Goal: Task Accomplishment & Management: Use online tool/utility

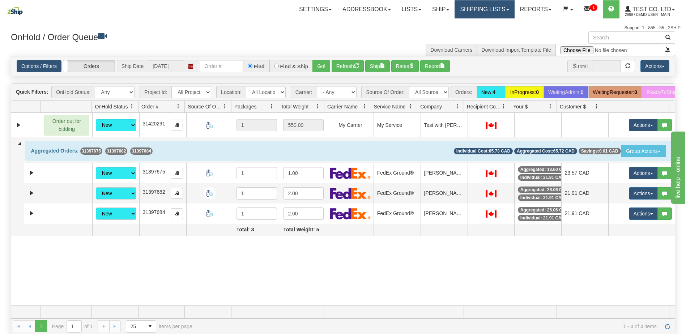
click at [478, 13] on link "Shipping lists" at bounding box center [485, 9] width 60 height 18
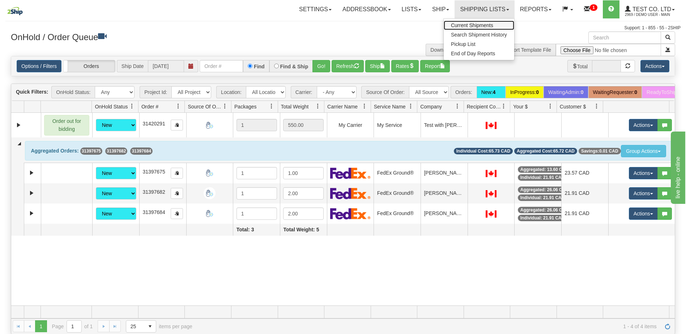
click at [475, 26] on span "Current Shipments" at bounding box center [472, 25] width 42 height 6
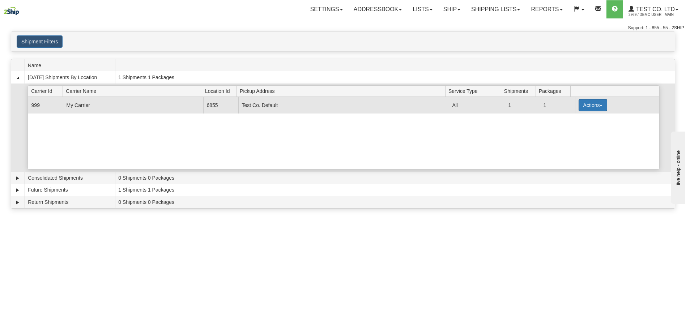
click at [592, 106] on button "Actions" at bounding box center [593, 105] width 29 height 12
click at [573, 131] on span "Close" at bounding box center [564, 128] width 17 height 5
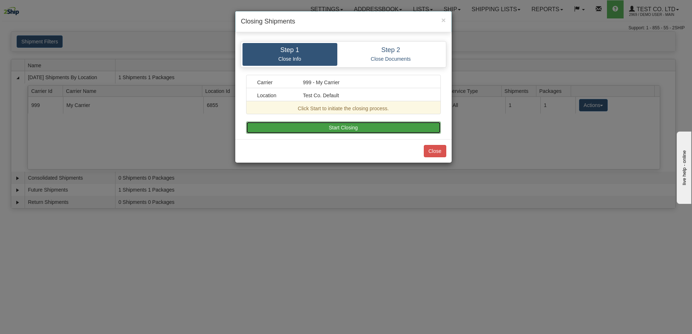
click at [348, 127] on button "Start Closing" at bounding box center [343, 128] width 195 height 12
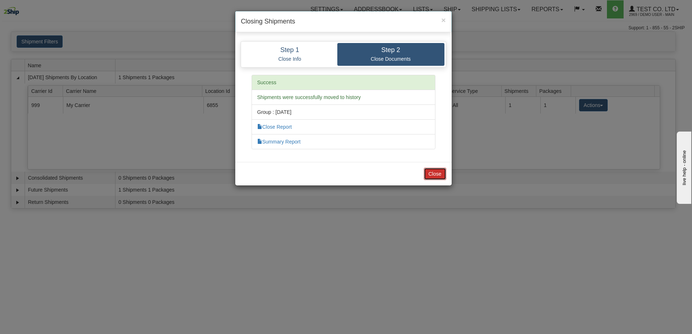
click at [438, 176] on button "Close" at bounding box center [435, 174] width 22 height 12
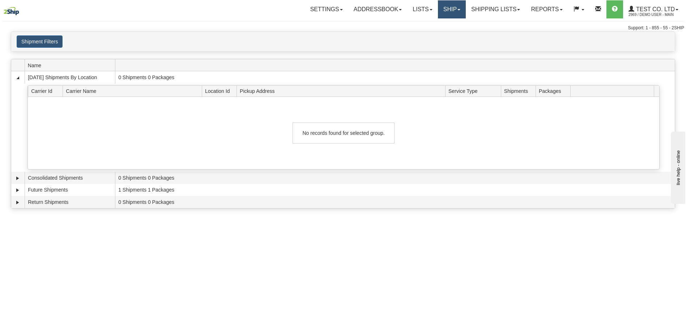
click at [449, 13] on link "Ship" at bounding box center [452, 9] width 28 height 18
click at [428, 34] on span "OnHold / Order Queue" at bounding box center [432, 35] width 51 height 6
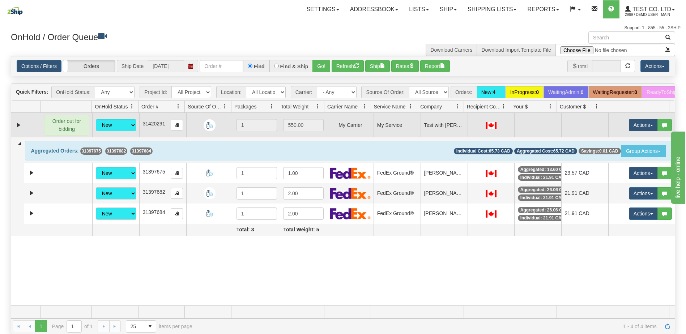
click at [186, 136] on td at bounding box center [209, 125] width 47 height 25
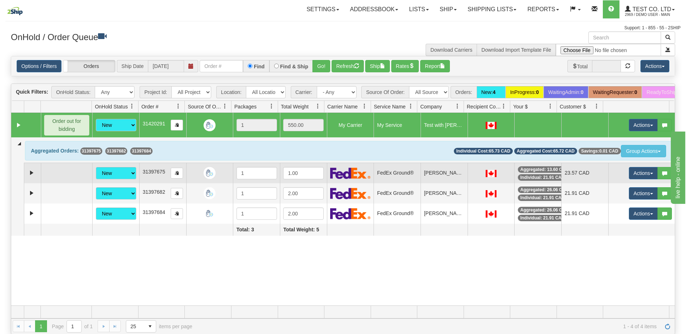
click at [192, 179] on div at bounding box center [210, 173] width 41 height 12
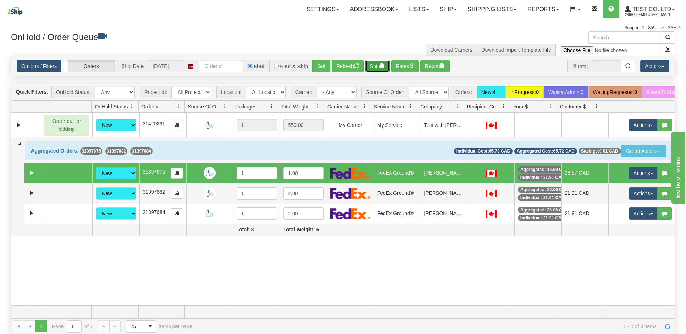
click at [380, 66] on button "Ship" at bounding box center [377, 66] width 25 height 12
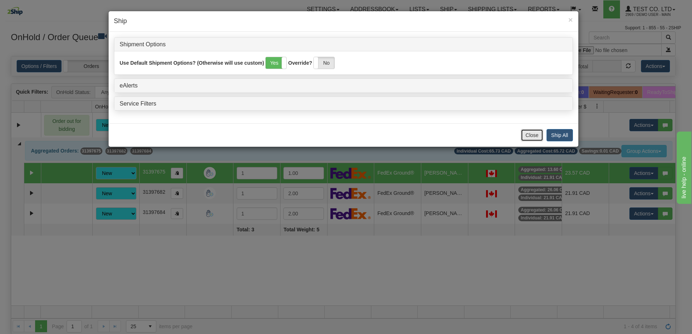
click at [528, 133] on button "Close" at bounding box center [532, 135] width 22 height 12
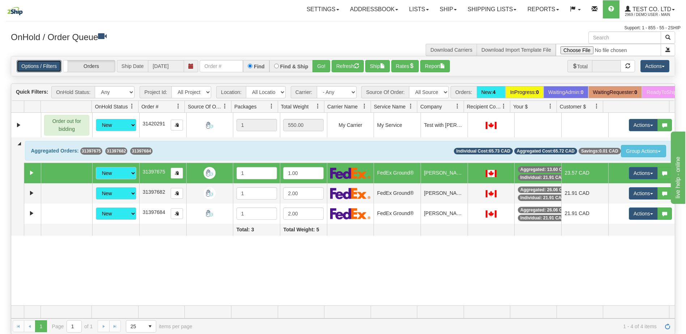
click at [41, 67] on link "Options / Filters" at bounding box center [39, 66] width 45 height 12
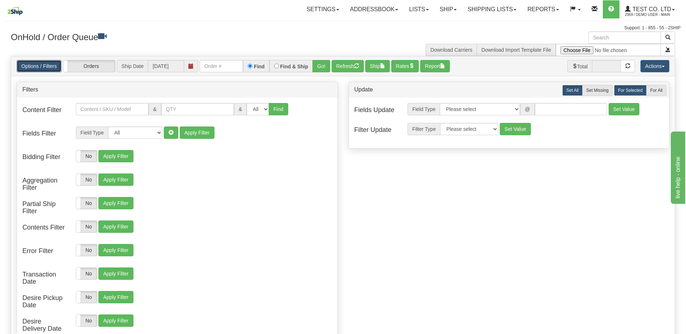
click at [41, 67] on link "Options / Filters" at bounding box center [39, 66] width 45 height 12
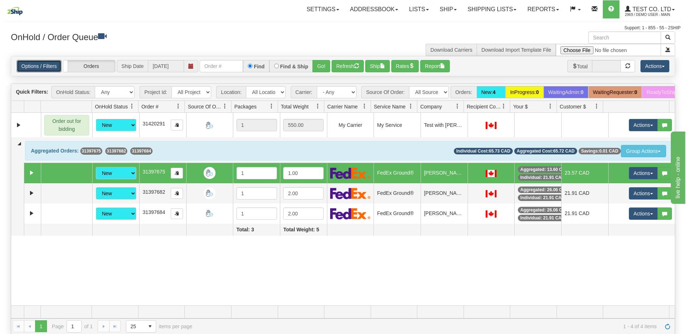
click at [48, 63] on link "Options / Filters" at bounding box center [39, 66] width 45 height 12
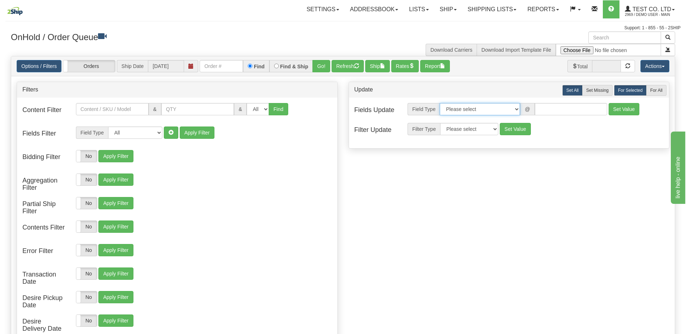
click at [511, 110] on select "Please select Contact Person Company Country Country & State/Province City Zip …" at bounding box center [480, 109] width 80 height 12
click at [658, 65] on button "Actions" at bounding box center [655, 66] width 29 height 12
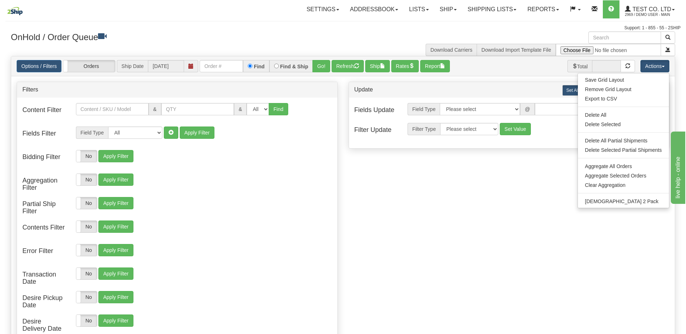
click at [494, 182] on div "Filters Content Filter & All 1 2 3 4 5 6 7 8 9 10 11 12 13 14" at bounding box center [343, 244] width 664 height 325
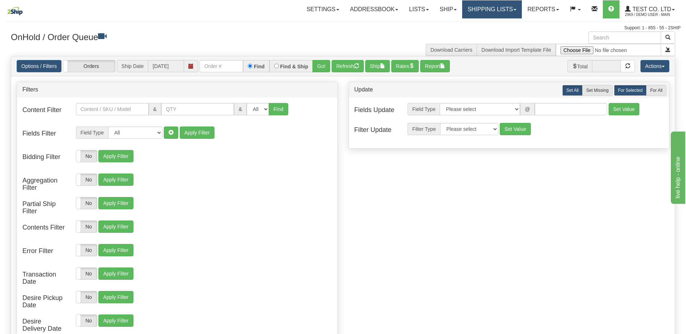
click at [493, 7] on link "Shipping lists" at bounding box center [492, 9] width 60 height 18
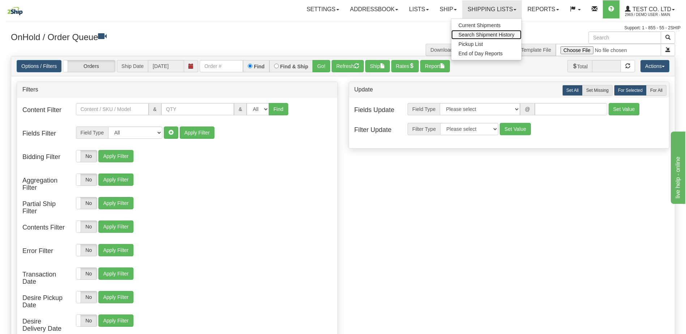
click at [490, 33] on span "Search Shipment History" at bounding box center [487, 35] width 56 height 6
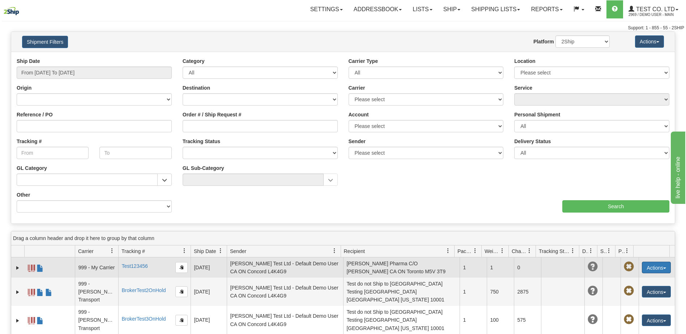
click at [652, 270] on button "Actions" at bounding box center [656, 268] width 29 height 12
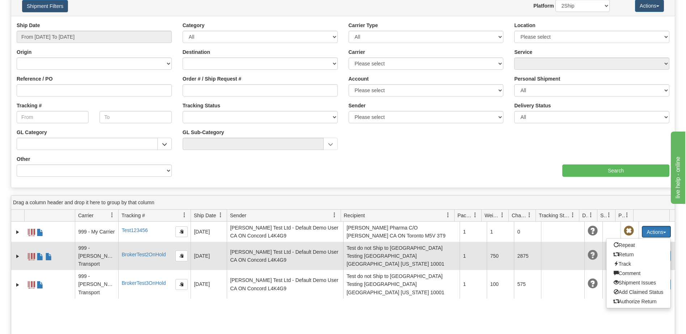
scroll to position [36, 0]
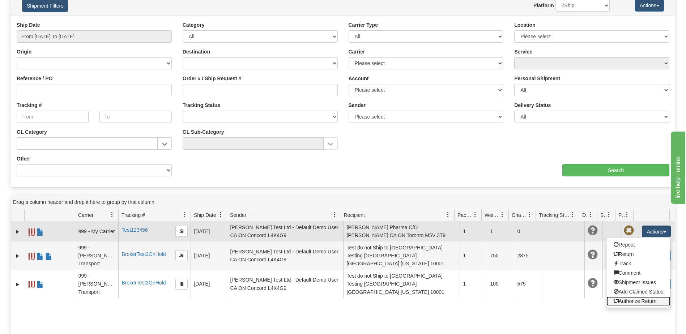
click at [628, 303] on link "Authorize Return" at bounding box center [639, 301] width 64 height 9
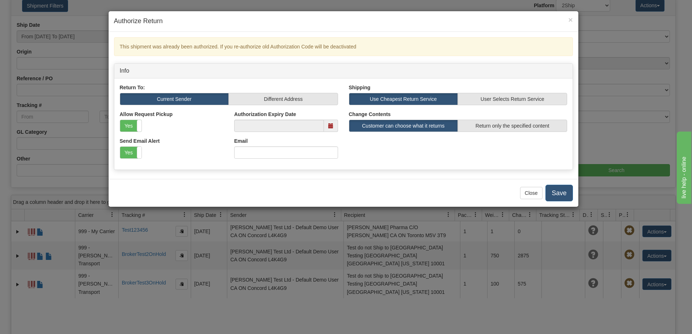
click at [550, 152] on div "Send Email Alert Yes No Email" at bounding box center [343, 150] width 458 height 27
click at [532, 195] on button "Close" at bounding box center [531, 193] width 22 height 12
